Goal: Task Accomplishment & Management: Use online tool/utility

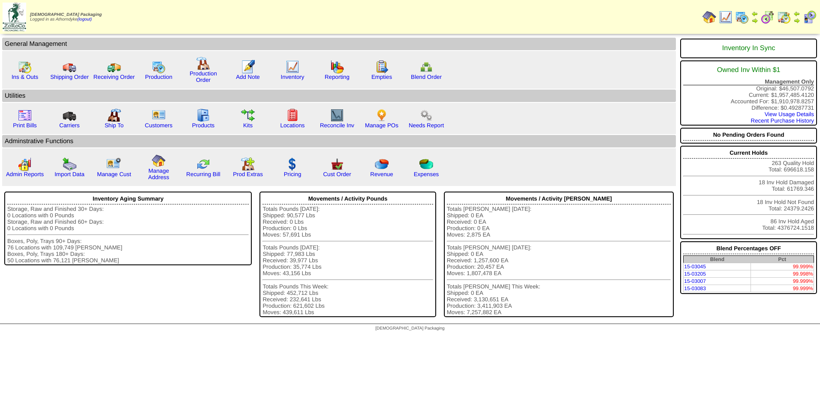
click at [741, 14] on img at bounding box center [742, 17] width 14 height 14
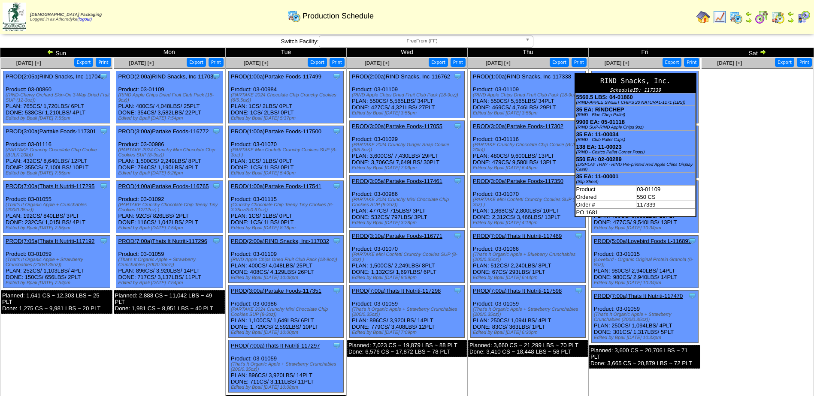
click at [665, 74] on div "RIND Snacks, Inc." at bounding box center [635, 80] width 120 height 13
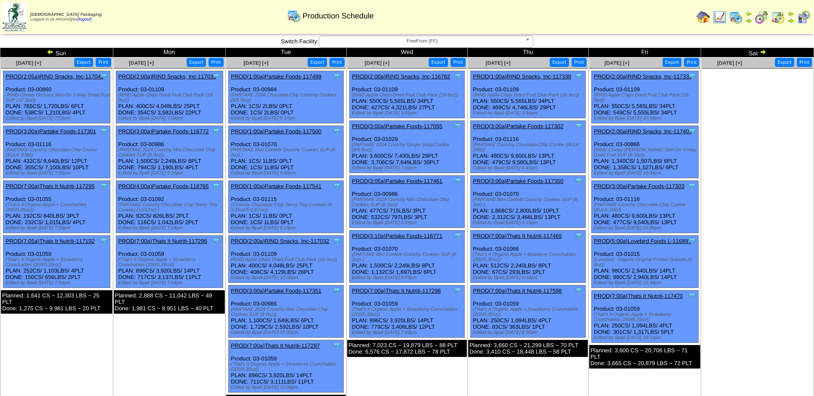
click at [654, 76] on link "PROD(2:00a)RIND Snacks, Inc-117339" at bounding box center [643, 76] width 98 height 6
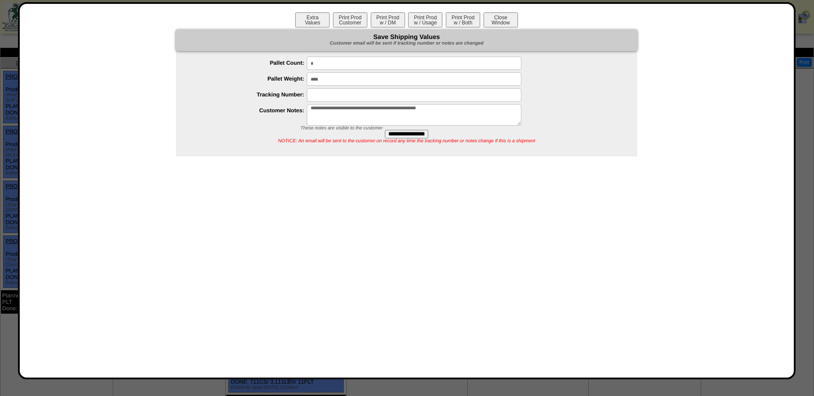
click at [328, 184] on div "**********" at bounding box center [406, 190] width 757 height 357
click at [651, 242] on div "**********" at bounding box center [406, 190] width 757 height 357
click at [505, 15] on button "Close Window" at bounding box center [501, 19] width 34 height 15
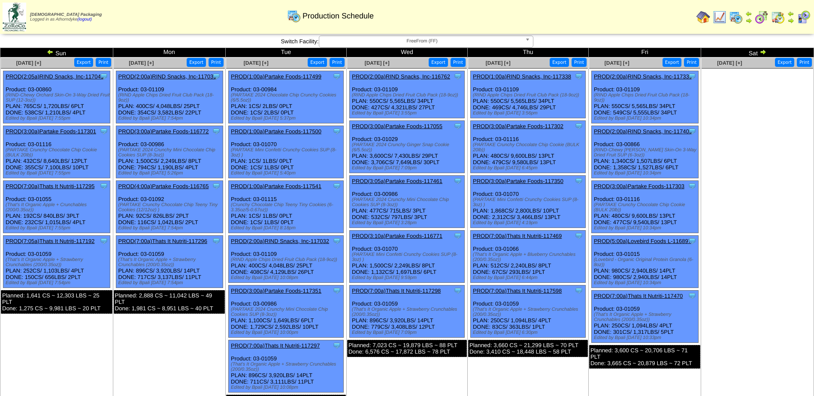
click at [762, 51] on img at bounding box center [763, 51] width 7 height 7
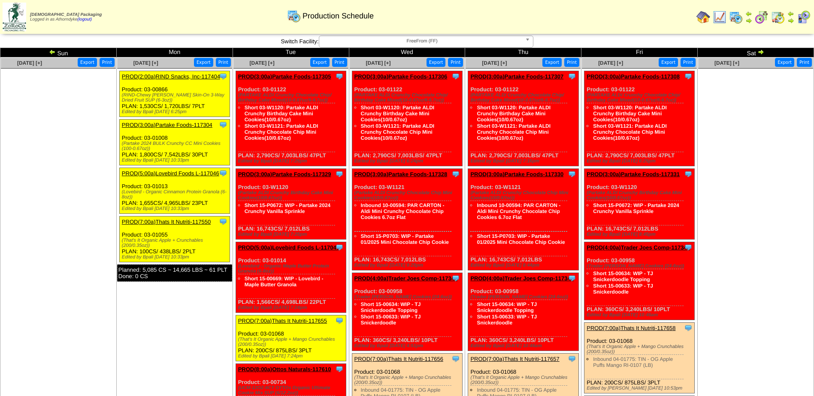
click at [763, 53] on img at bounding box center [760, 51] width 7 height 7
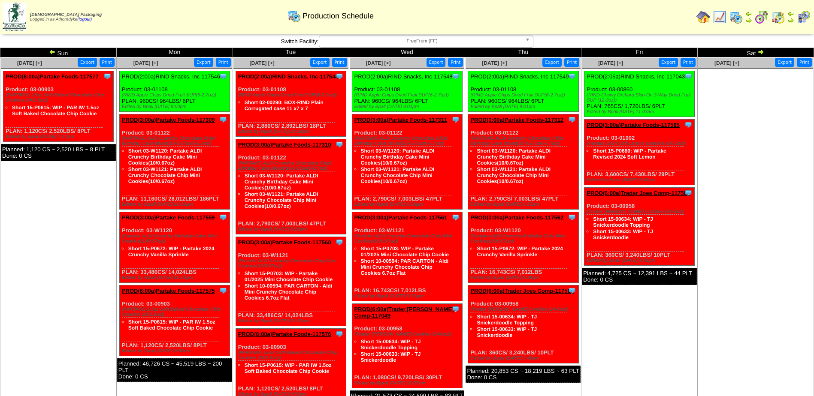
click at [762, 53] on img at bounding box center [760, 51] width 7 height 7
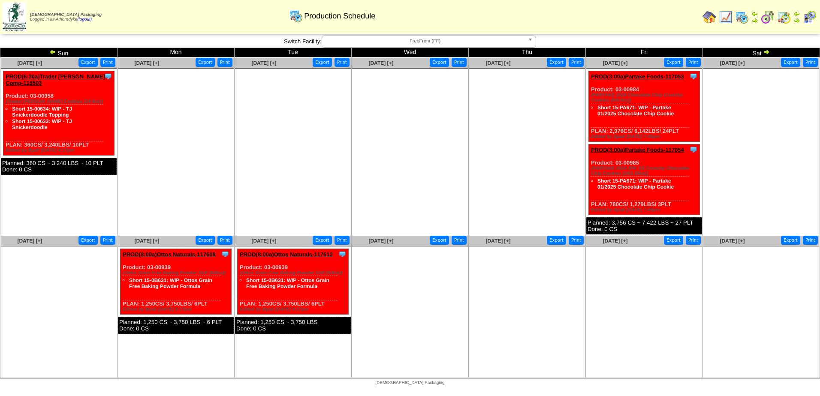
click at [784, 18] on img at bounding box center [785, 17] width 14 height 14
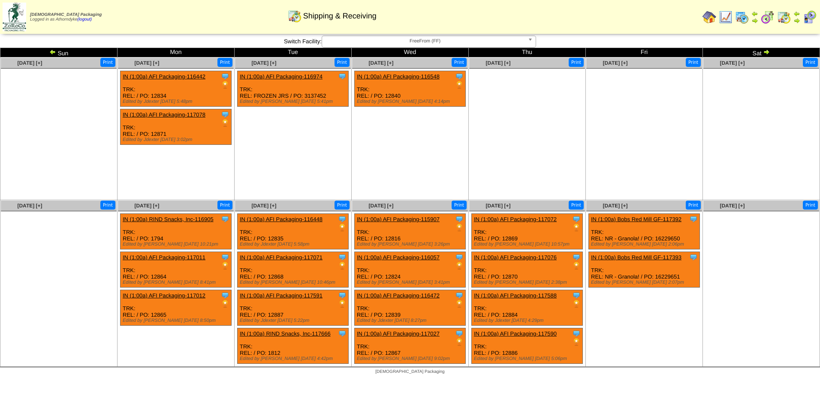
click at [53, 53] on img at bounding box center [52, 51] width 7 height 7
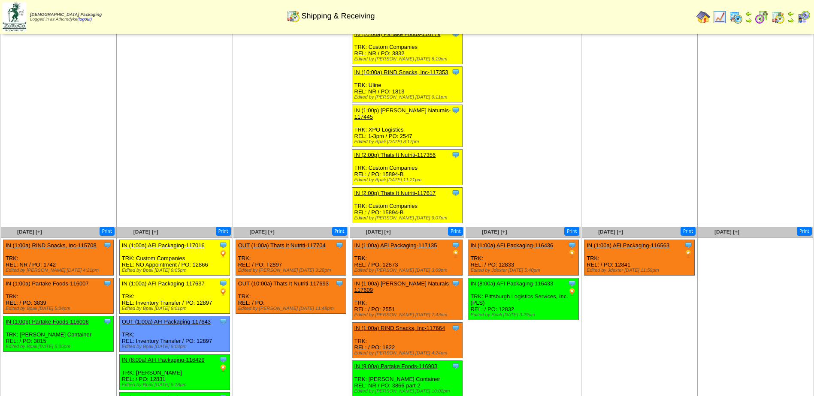
scroll to position [558, 0]
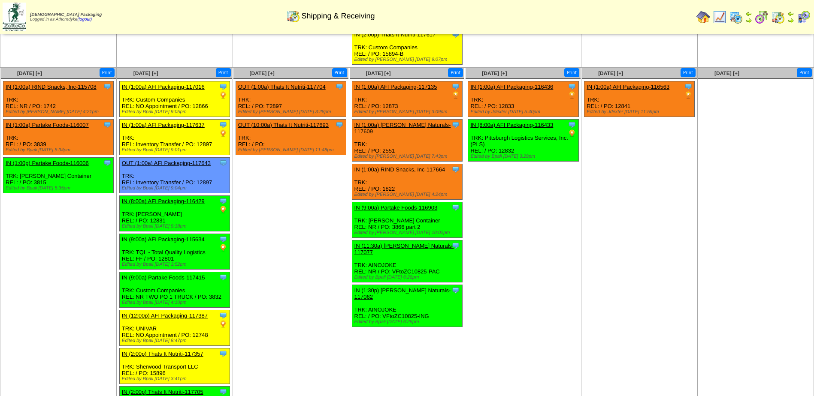
drag, startPoint x: 36, startPoint y: 260, endPoint x: 38, endPoint y: 139, distance: 120.2
click at [36, 260] on td "Oct 05 [+] Print Clone Item IN (1:00a) RIND Snacks, Inc-115708 RIND Snacks, Inc…" at bounding box center [58, 247] width 116 height 358
click at [22, 82] on div "Clone Item IN (1:00a) RIND Snacks, Inc-115708 RIND Snacks, Inc. ScheduleID: 115…" at bounding box center [58, 100] width 110 height 36
click at [22, 84] on link "IN (1:00a) RIND Snacks, Inc-115708" at bounding box center [51, 87] width 91 height 6
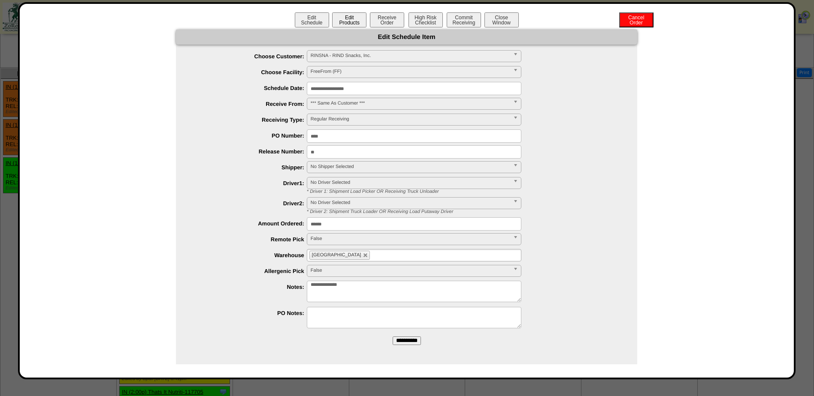
click at [358, 20] on button "Edit Products" at bounding box center [349, 19] width 34 height 15
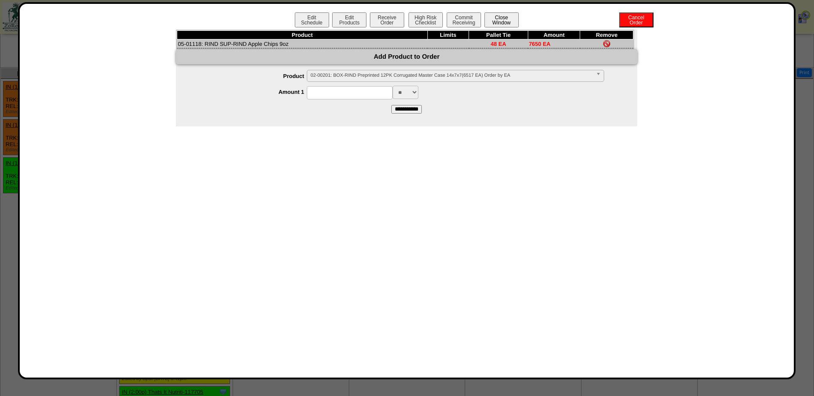
click at [507, 20] on button "Close Window" at bounding box center [501, 19] width 34 height 15
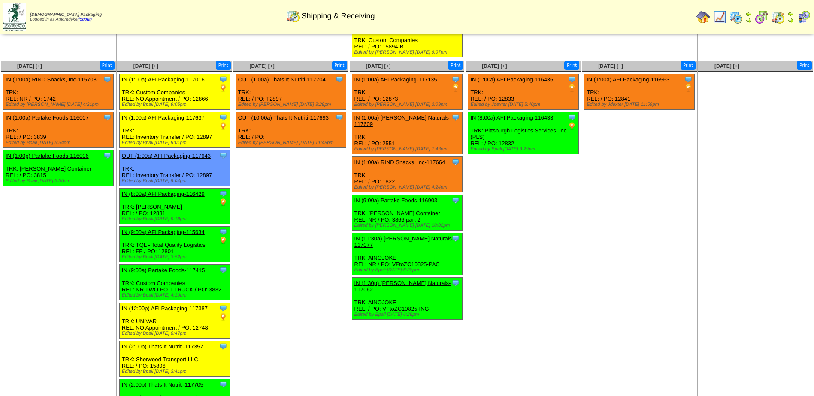
scroll to position [550, 0]
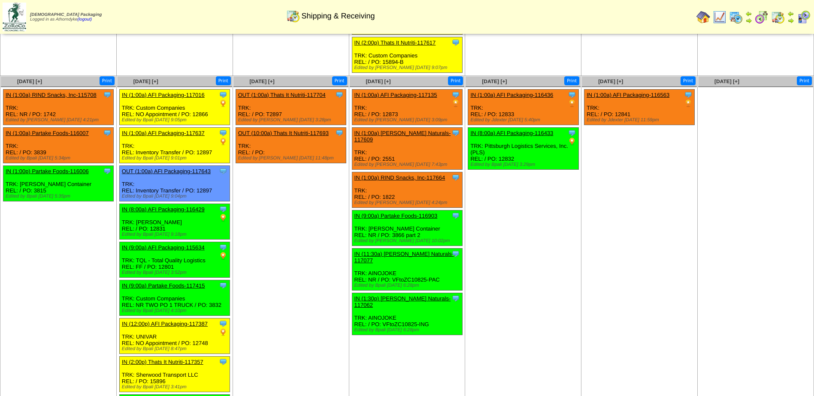
click at [308, 218] on td "[DATE] [+] Print Clone Item OUT (1:00a) Thats It Nutriti-117704 Thats It Nutrit…" at bounding box center [291, 255] width 116 height 358
click at [58, 270] on td "Oct 05 [+] Print Clone Item IN (1:00a) RIND Snacks, Inc-115708 RIND Snacks, Inc…" at bounding box center [58, 255] width 116 height 358
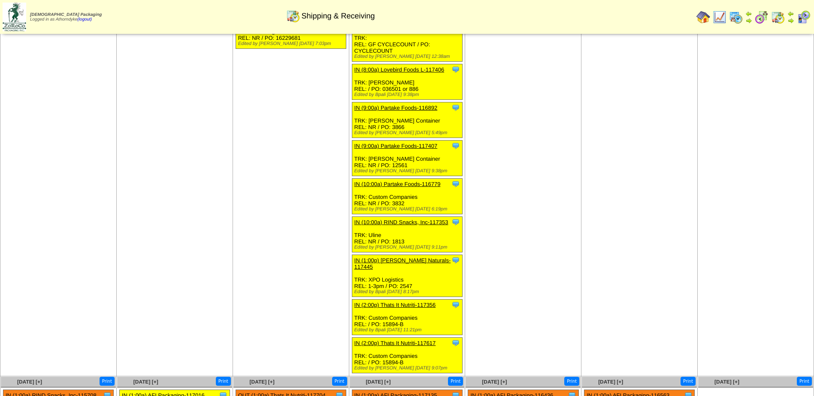
scroll to position [0, 0]
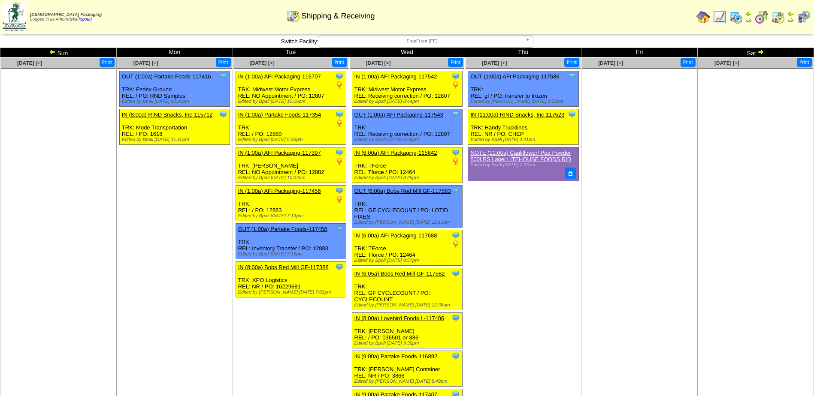
click at [624, 133] on ul at bounding box center [639, 133] width 115 height 129
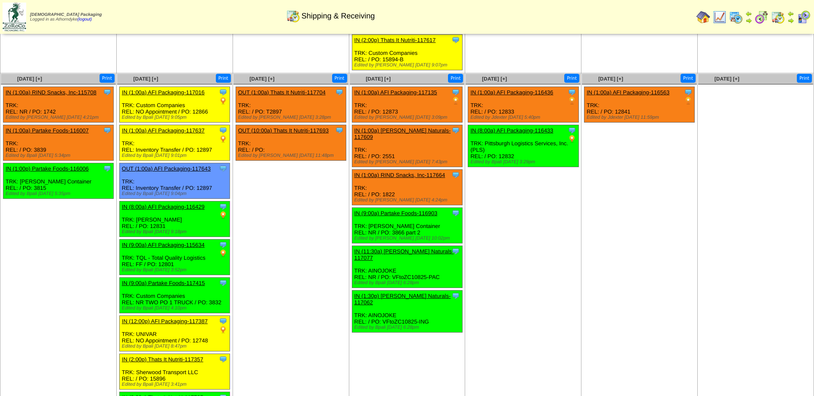
scroll to position [558, 0]
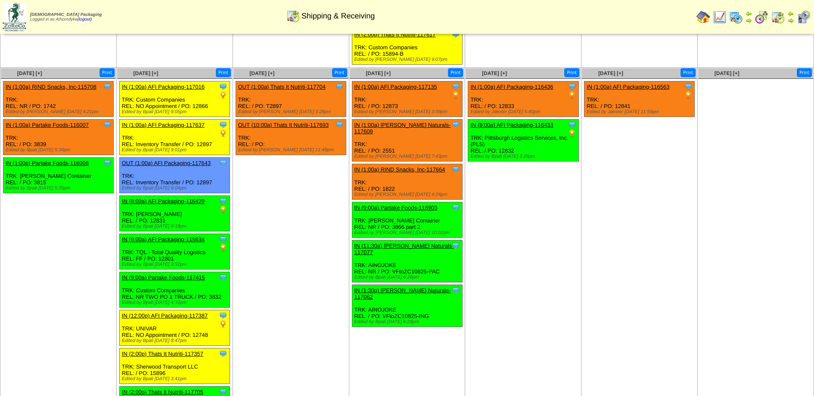
click at [42, 249] on td "Oct 05 [+] Print Clone Item IN (1:00a) RIND Snacks, Inc-115708 RIND Snacks, Inc…" at bounding box center [58, 247] width 116 height 358
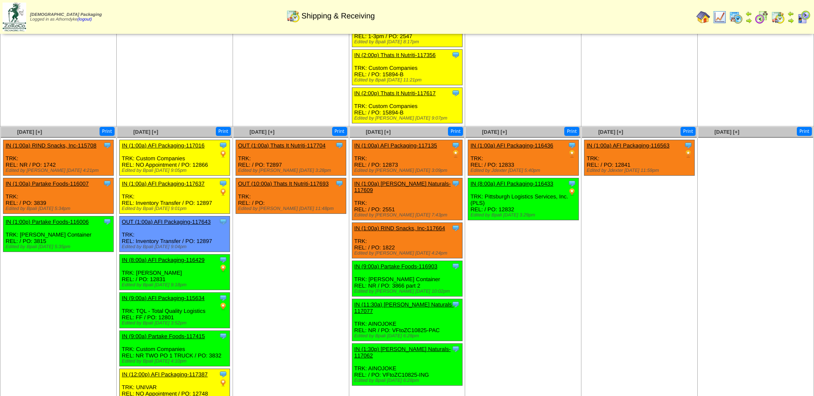
scroll to position [386, 0]
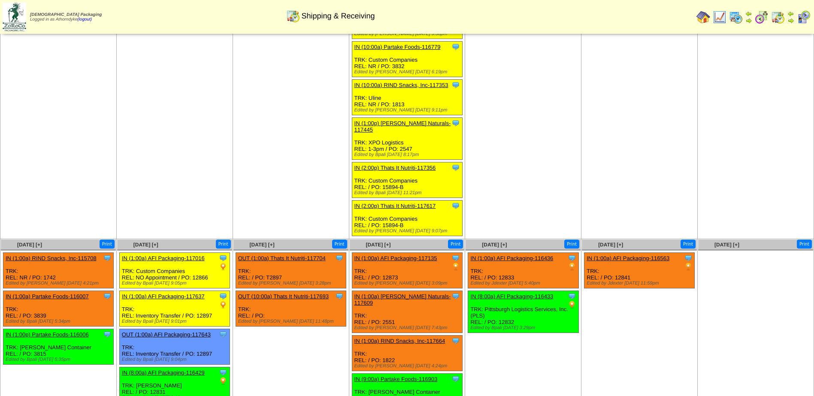
click at [738, 18] on img at bounding box center [736, 17] width 14 height 14
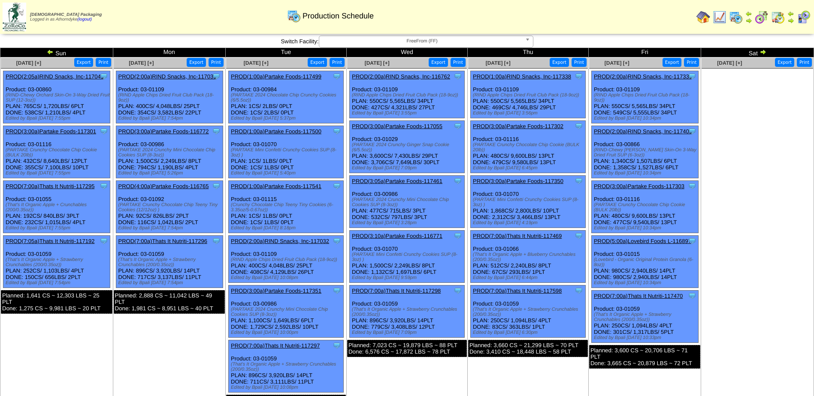
click at [768, 51] on td "Sat" at bounding box center [757, 52] width 113 height 9
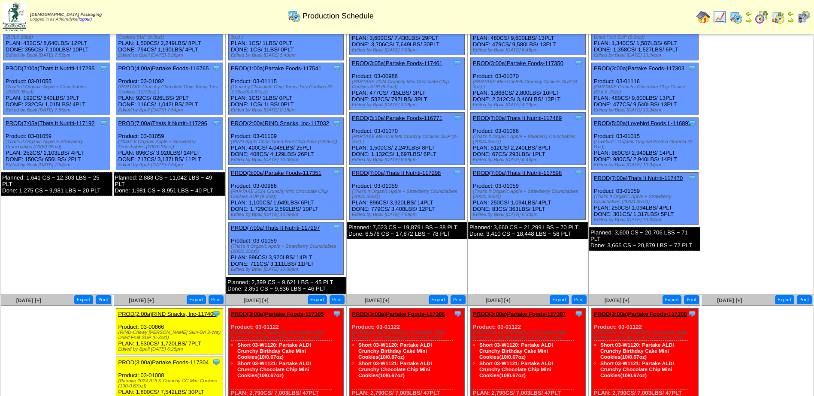
scroll to position [86, 0]
